Goal: Browse casually: Explore the website without a specific task or goal

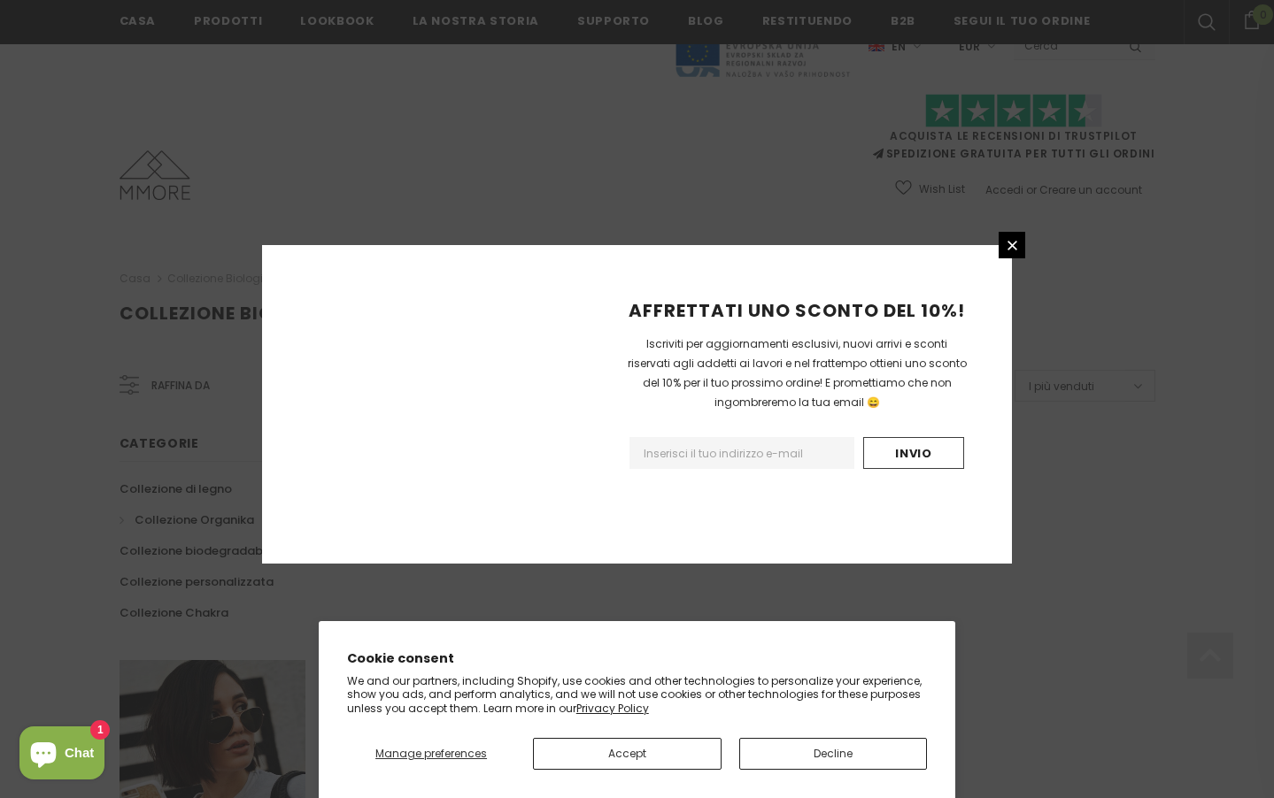
scroll to position [1016, 0]
